Goal: Information Seeking & Learning: Learn about a topic

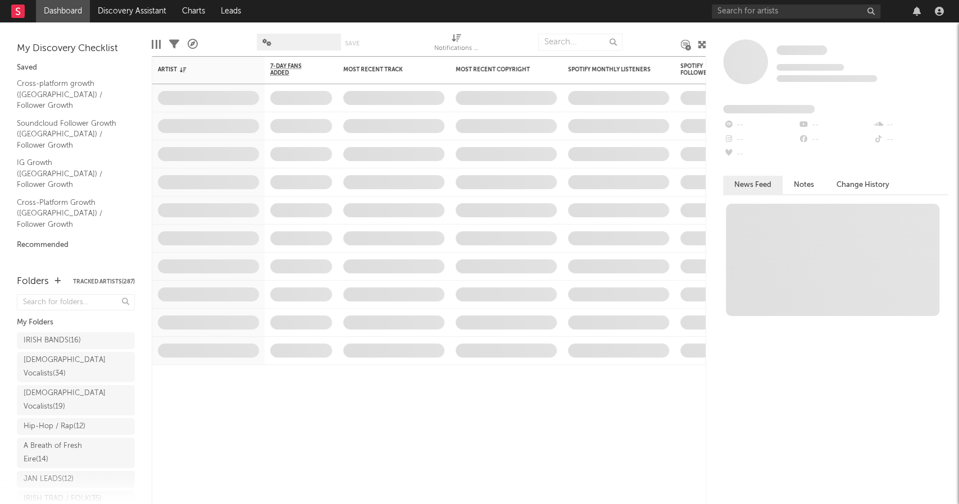
select select "recorded_music"
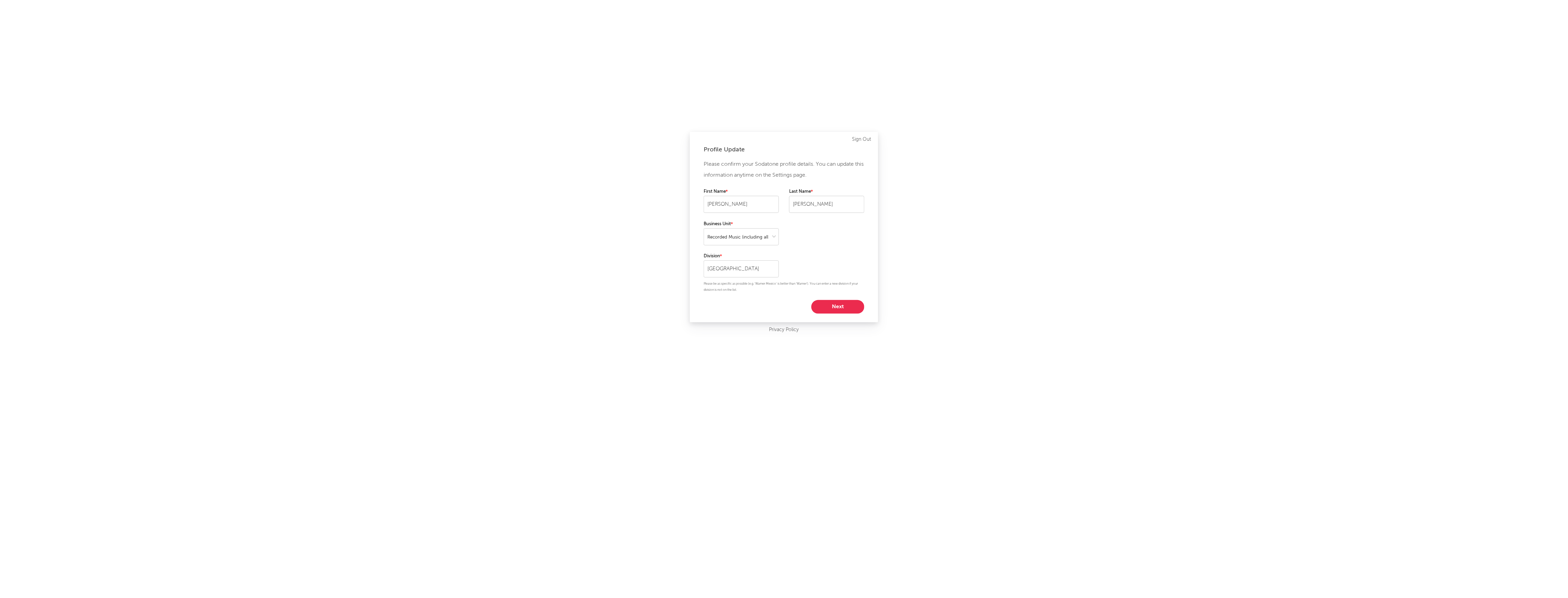
click at [583, 307] on button "Next" at bounding box center [838, 307] width 53 height 13
select select "assistant_coordinator"
click at [583, 268] on button "Start using Sodatone" at bounding box center [784, 265] width 95 height 13
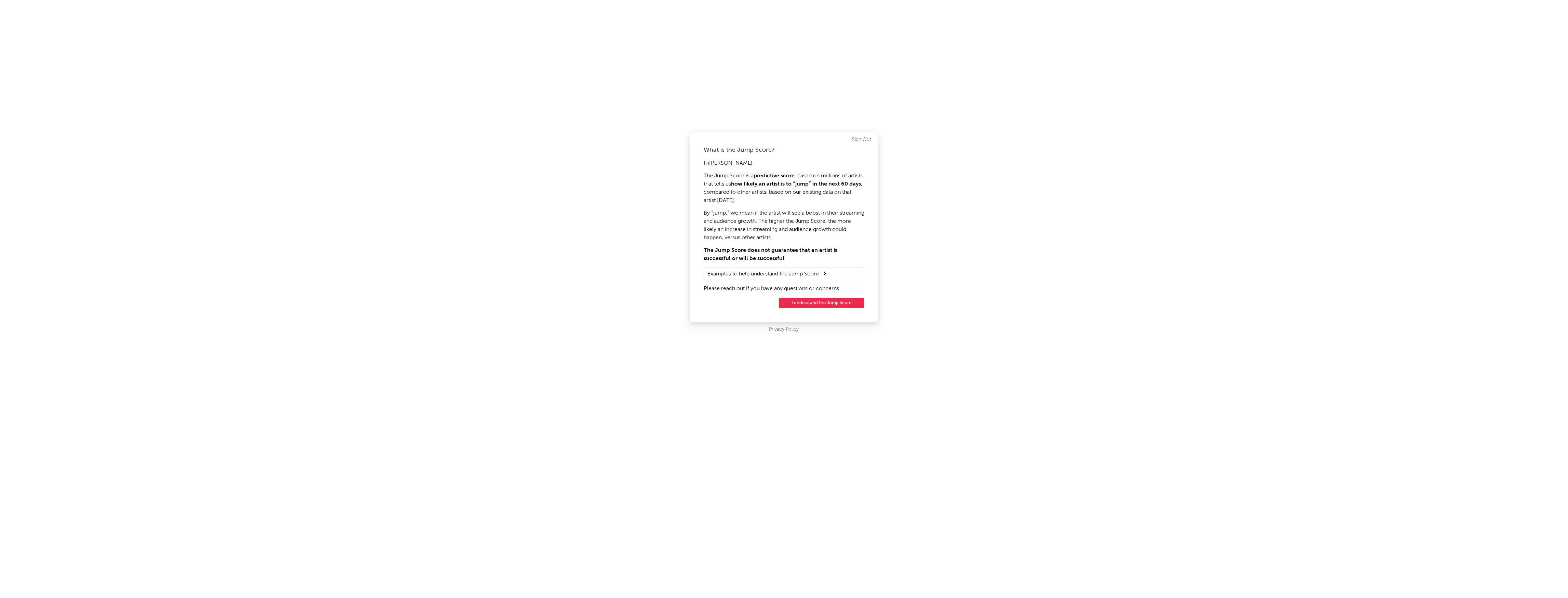
click at [583, 301] on button "I understand the Jump Score" at bounding box center [822, 303] width 85 height 10
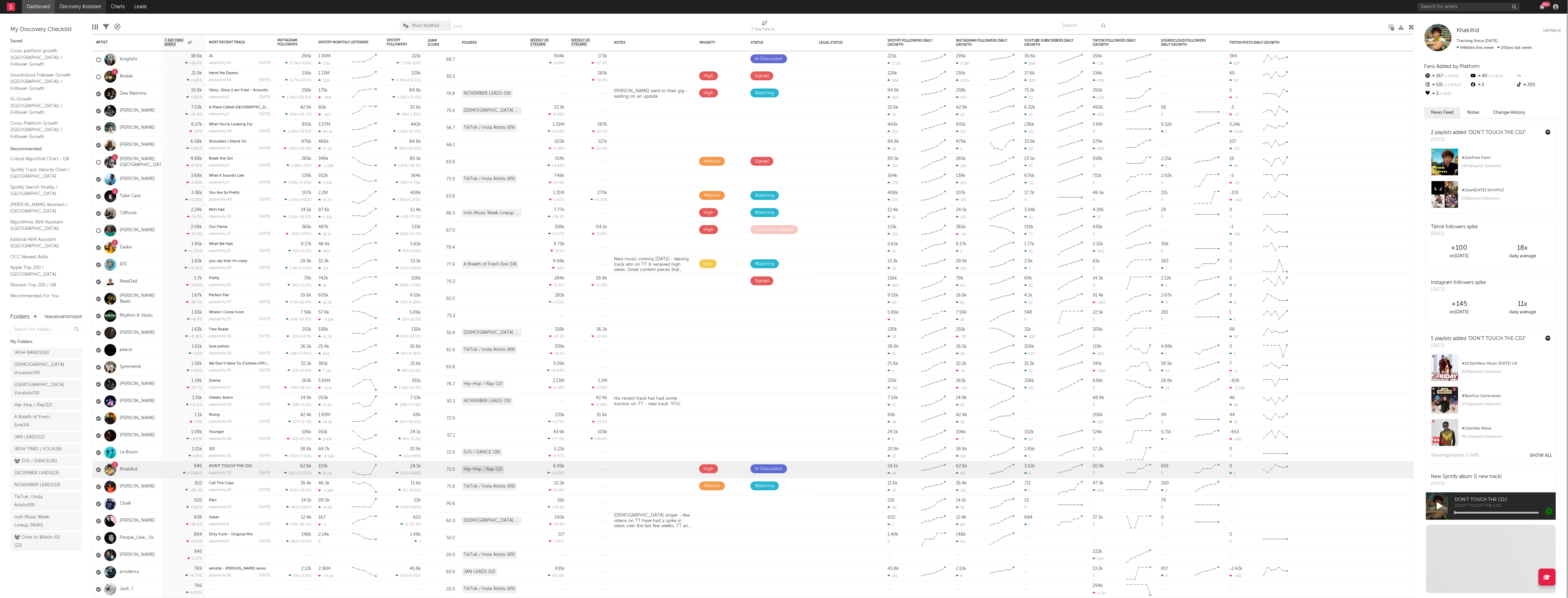
click at [77, 10] on link "Discovery Assistant" at bounding box center [80, 7] width 51 height 13
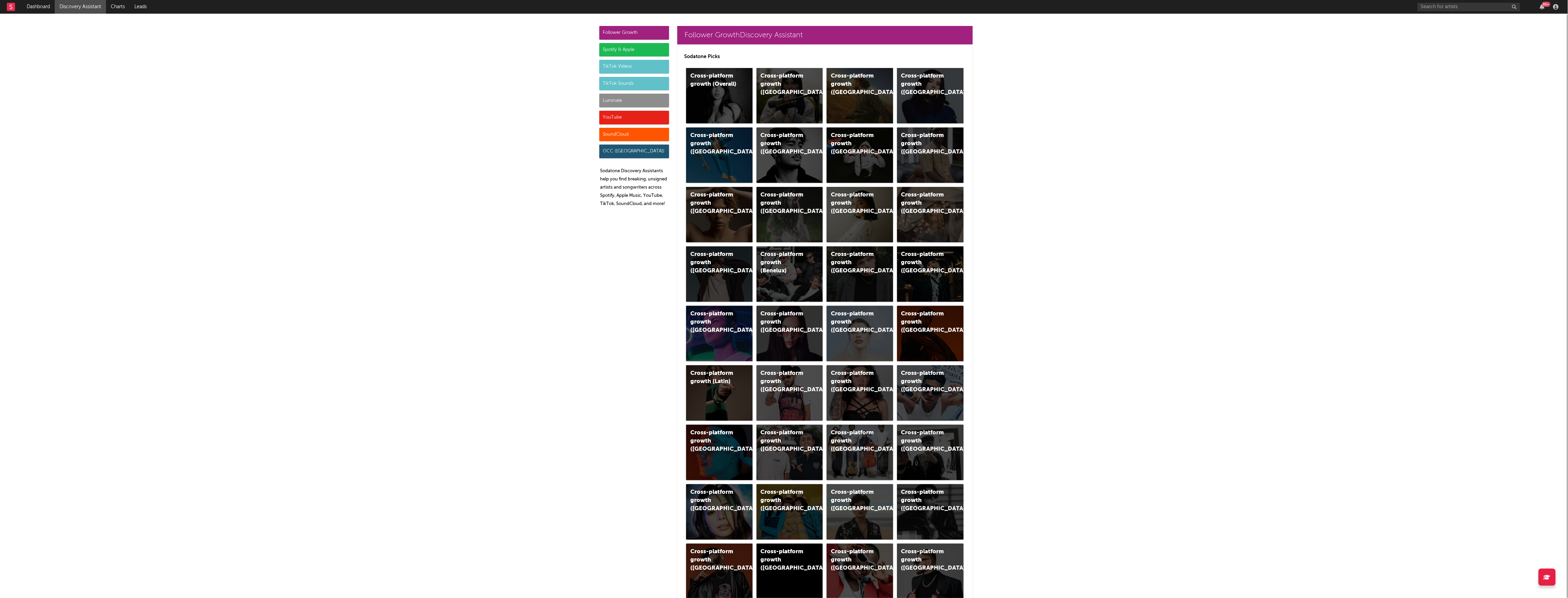
click at [583, 89] on div "TikTok Sounds" at bounding box center [634, 83] width 70 height 13
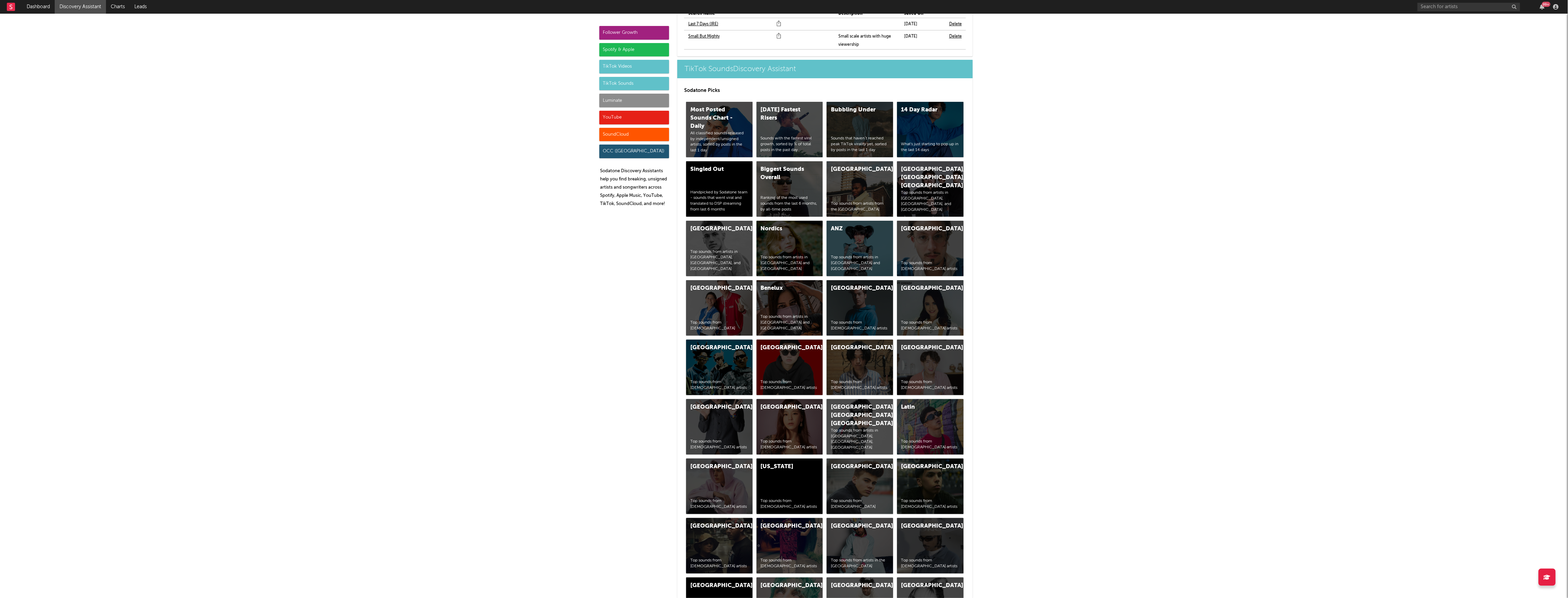
scroll to position [2404, 0]
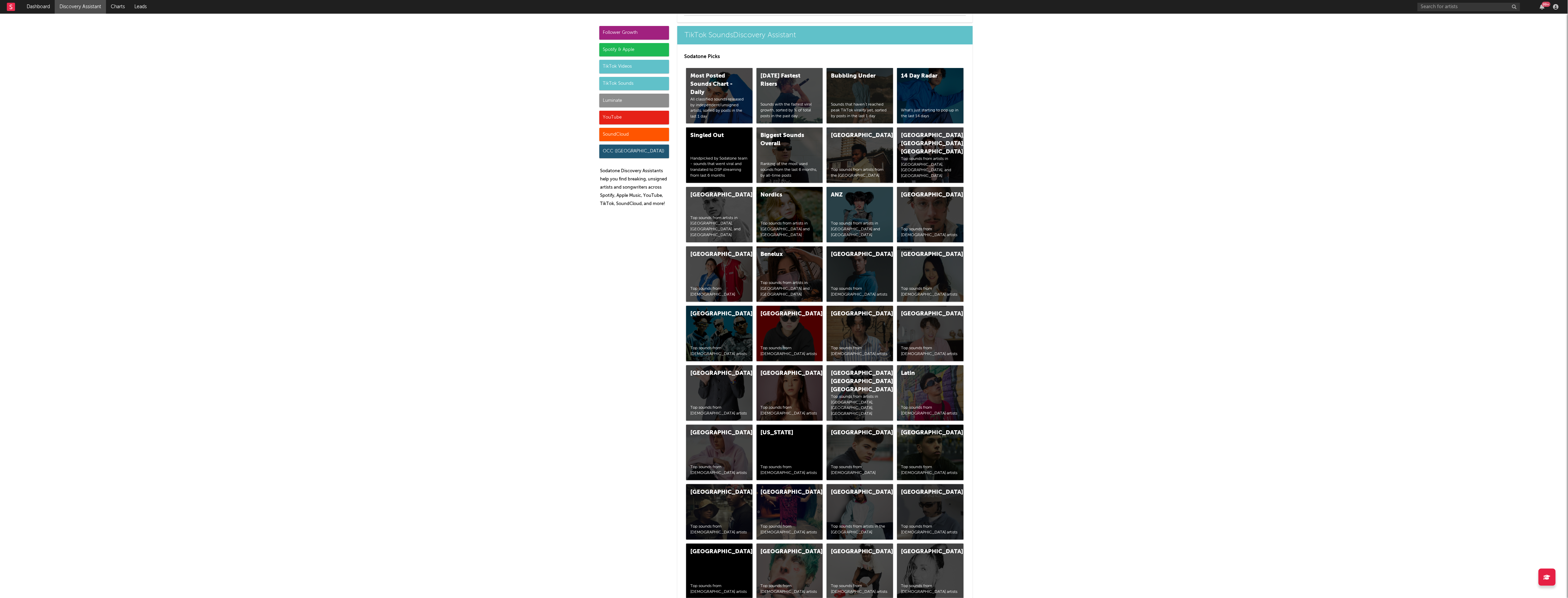
click at [583, 87] on div "TikTok Sounds" at bounding box center [634, 83] width 70 height 13
click at [583, 68] on div "TikTok Videos" at bounding box center [634, 66] width 70 height 13
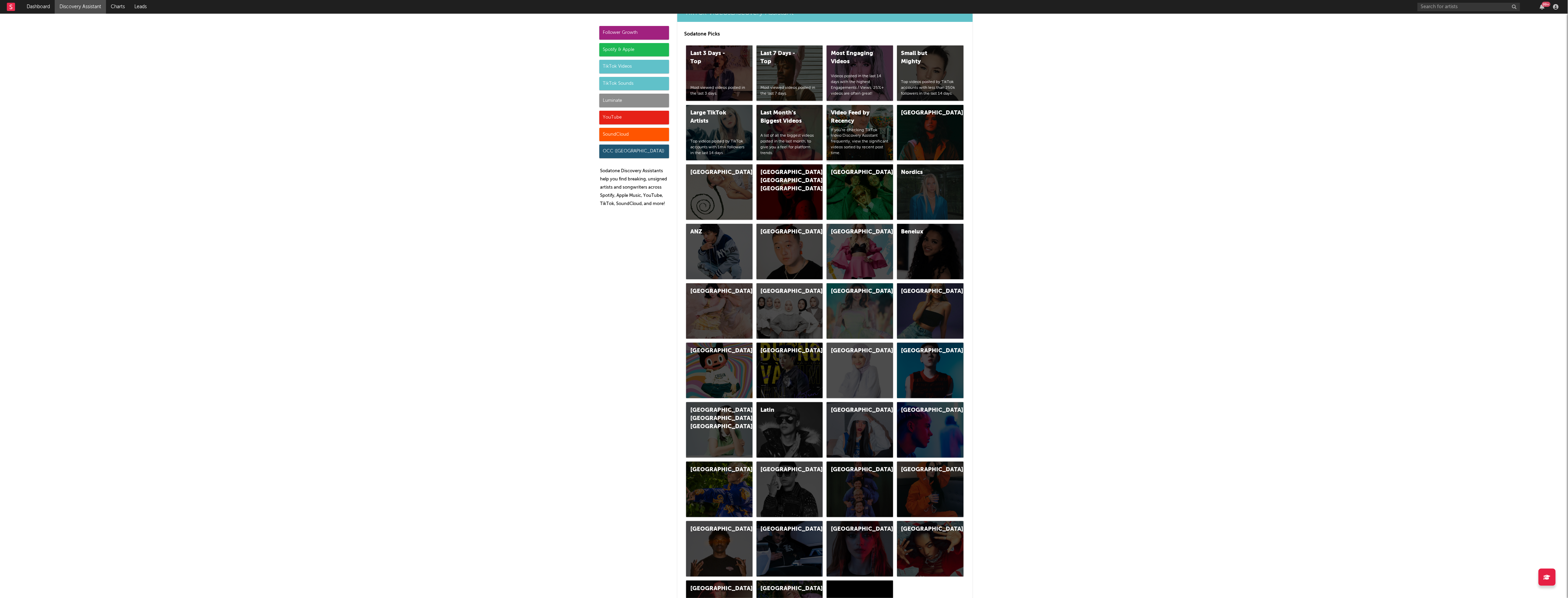
scroll to position [1695, 0]
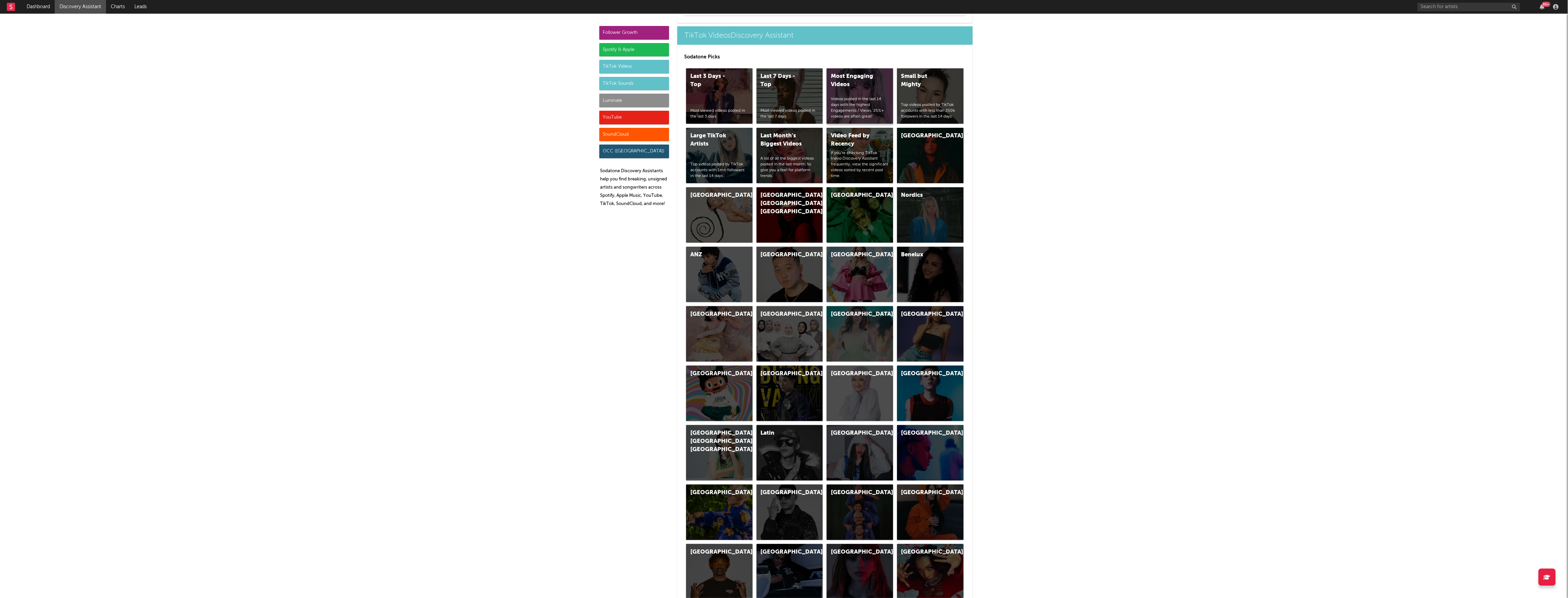
click at [583, 85] on div "Most Engaging Videos" at bounding box center [854, 80] width 46 height 16
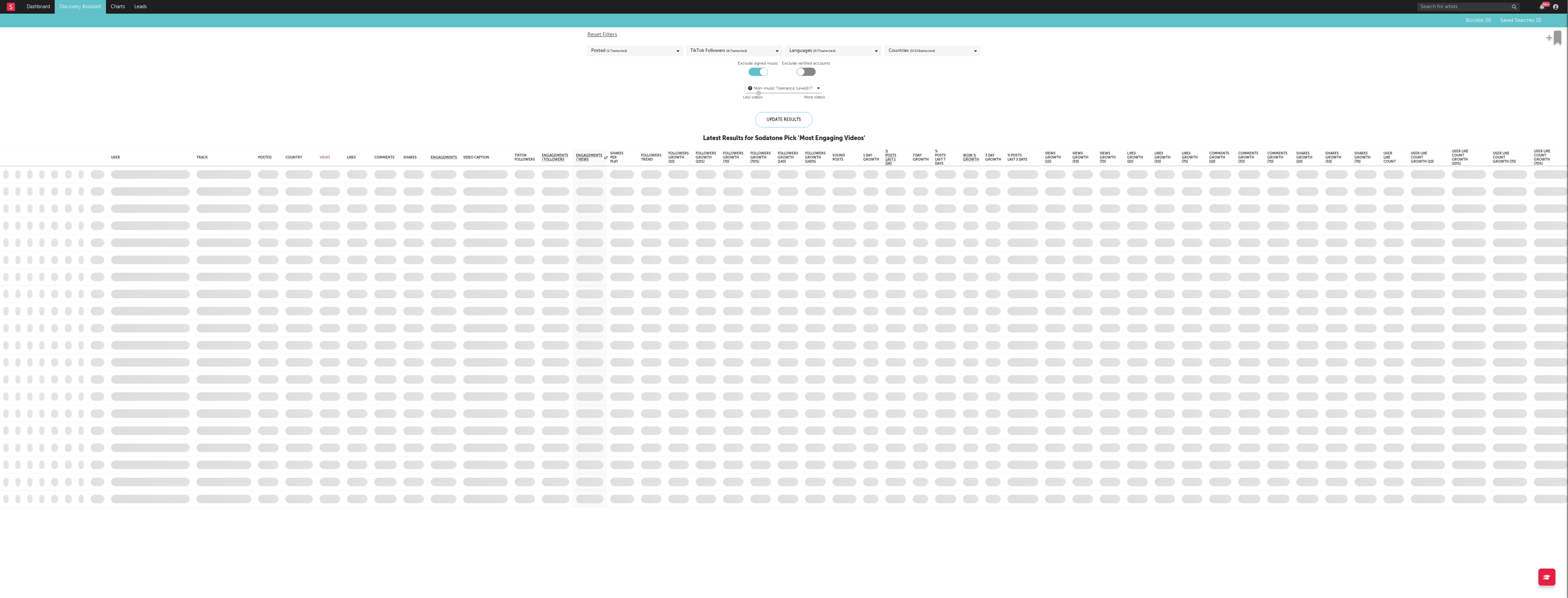
checkbox input "true"
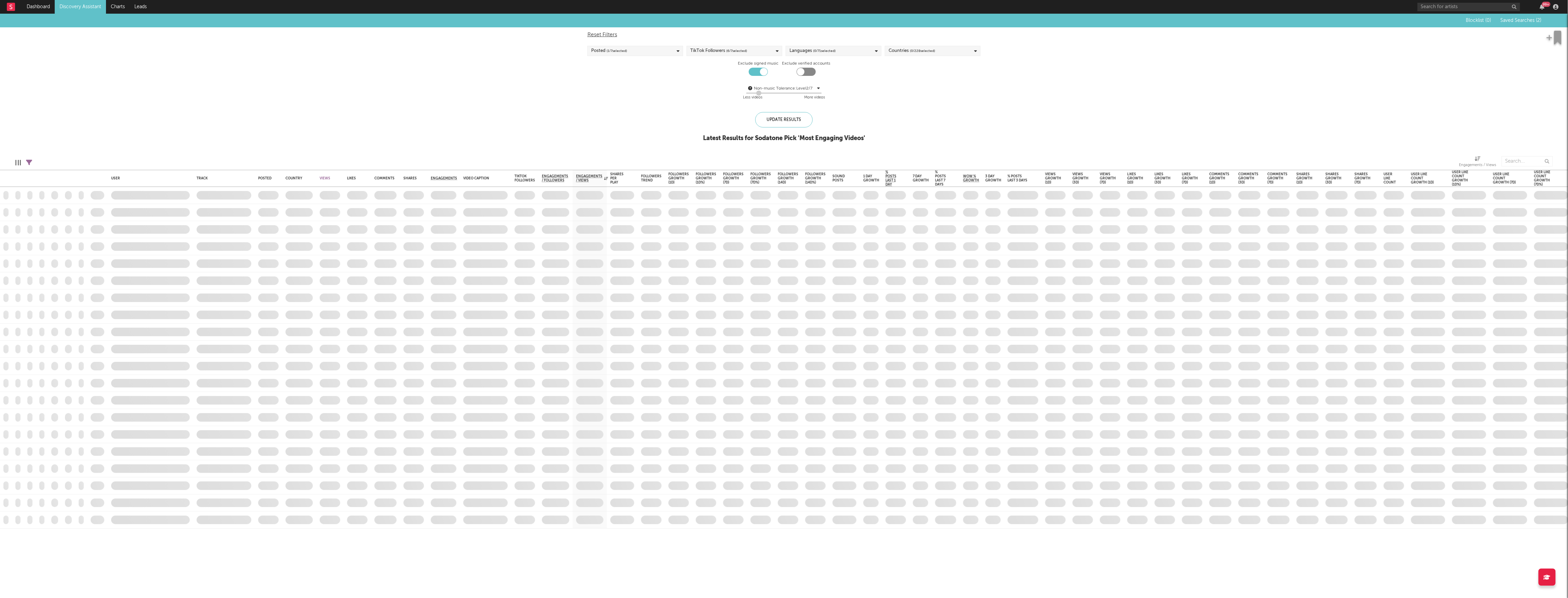
click at [583, 50] on div "Countries ( 0 / 228 selected)" at bounding box center [933, 50] width 96 height 10
type input "ire"
click at [583, 97] on label "[GEOGRAPHIC_DATA]" at bounding box center [933, 98] width 88 height 8
click at [583, 97] on input "[GEOGRAPHIC_DATA]" at bounding box center [889, 98] width 0 height 8
click at [583, 122] on div "Update Results" at bounding box center [784, 119] width 57 height 15
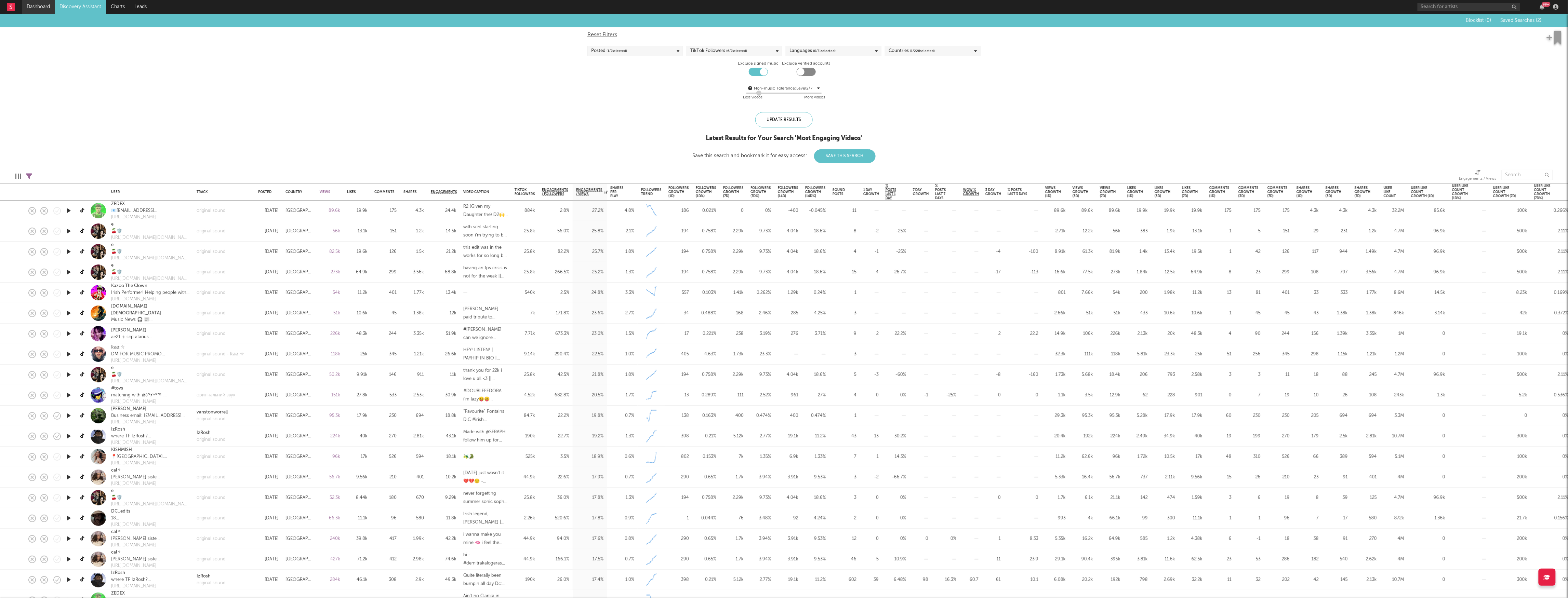
click at [33, 2] on link "Dashboard" at bounding box center [38, 7] width 33 height 13
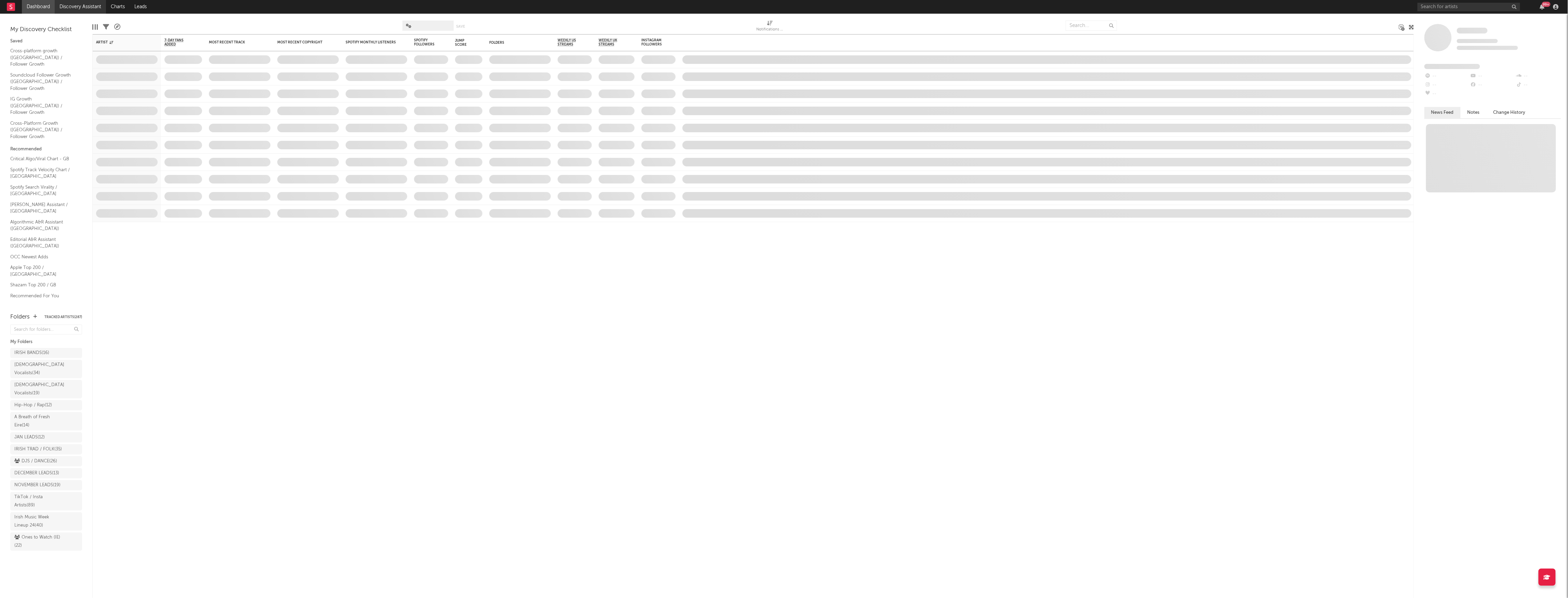
click at [67, 0] on link "Discovery Assistant" at bounding box center [80, 7] width 51 height 13
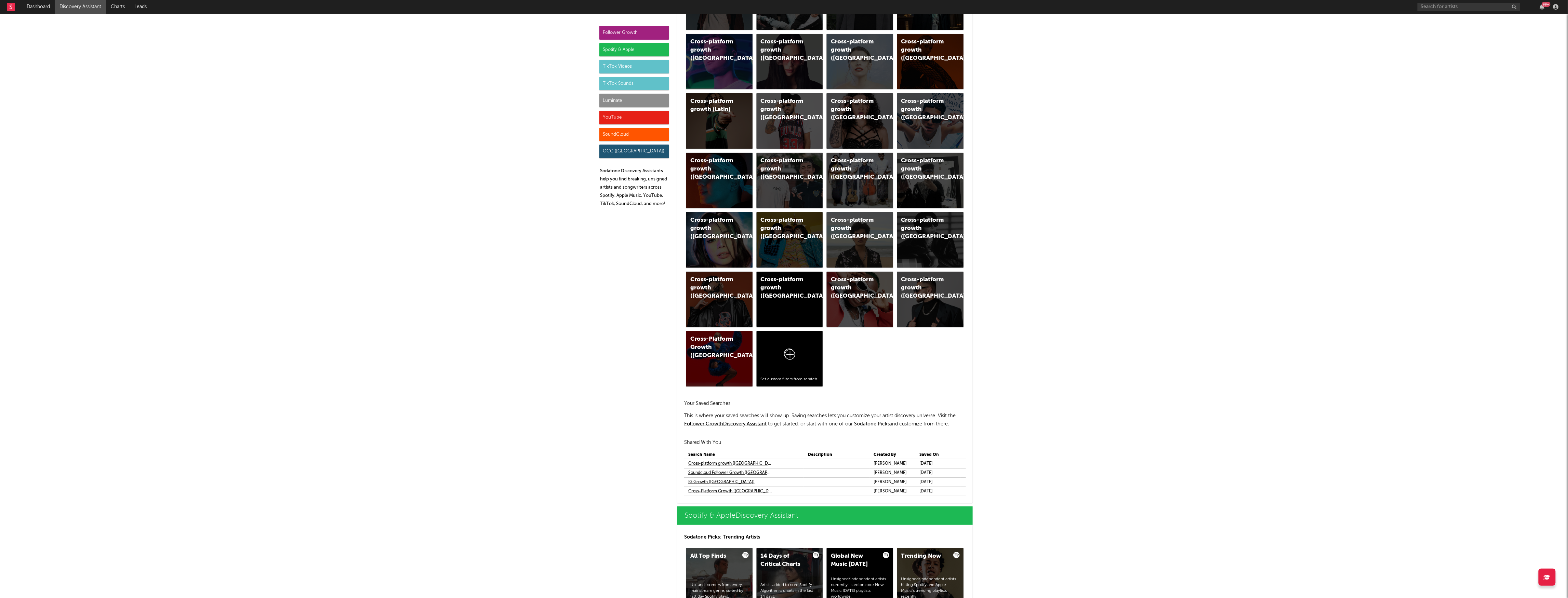
scroll to position [273, 0]
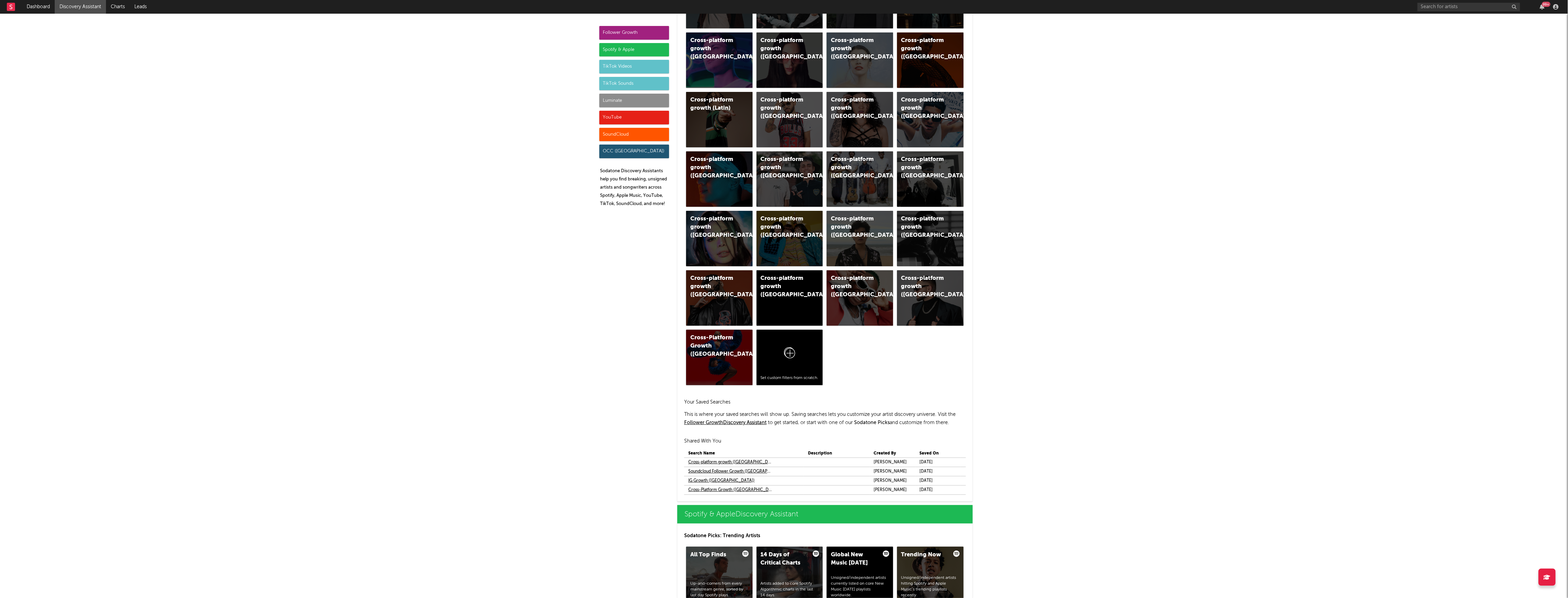
click at [583, 307] on link "Cross-platform growth ([GEOGRAPHIC_DATA])" at bounding box center [730, 462] width 85 height 8
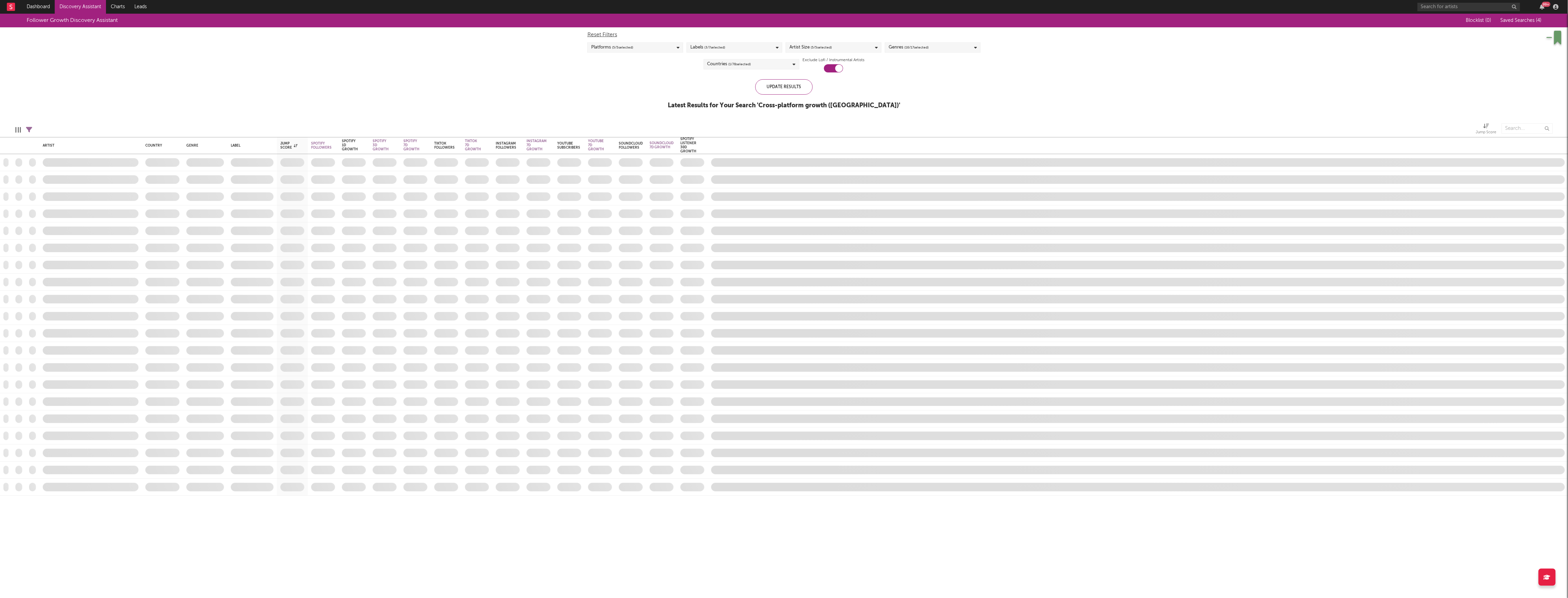
checkbox input "true"
